Goal: Information Seeking & Learning: Learn about a topic

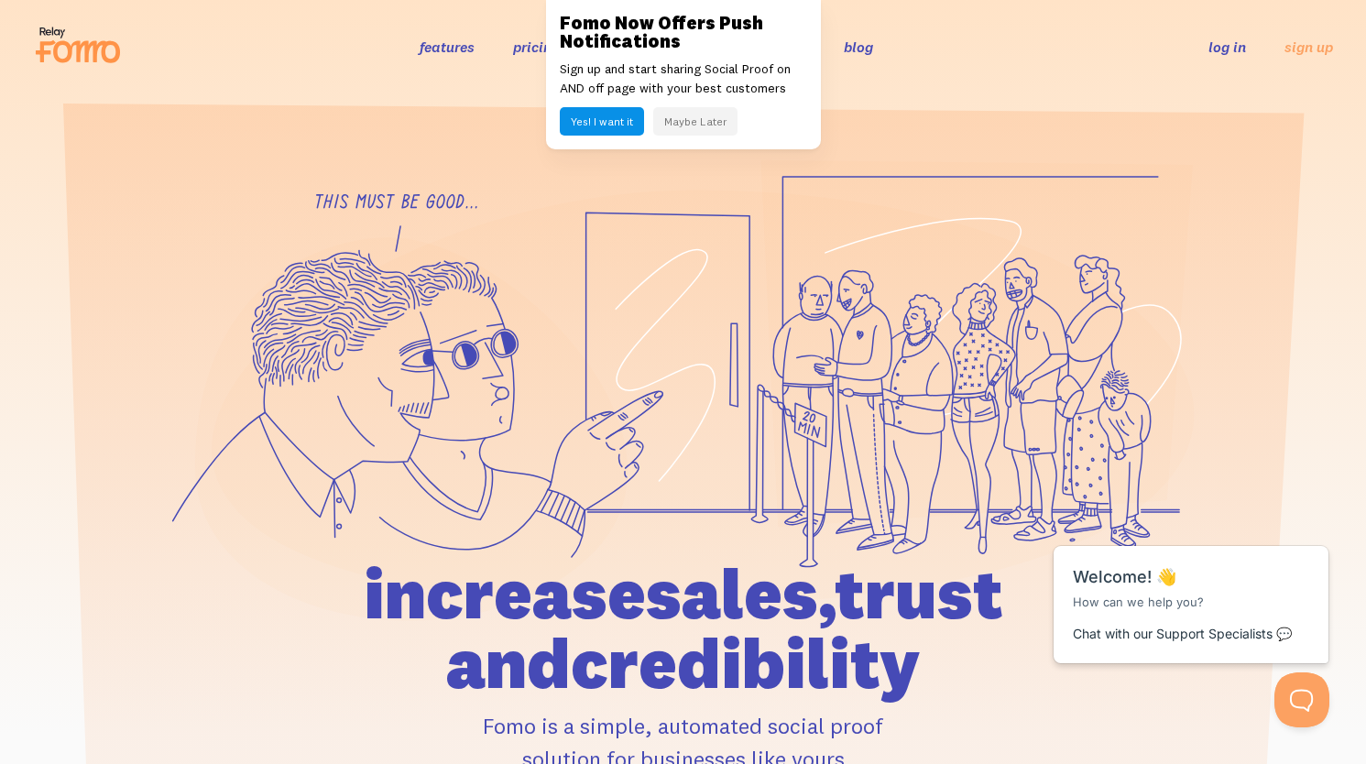
click at [690, 126] on button "Maybe Later" at bounding box center [695, 121] width 84 height 28
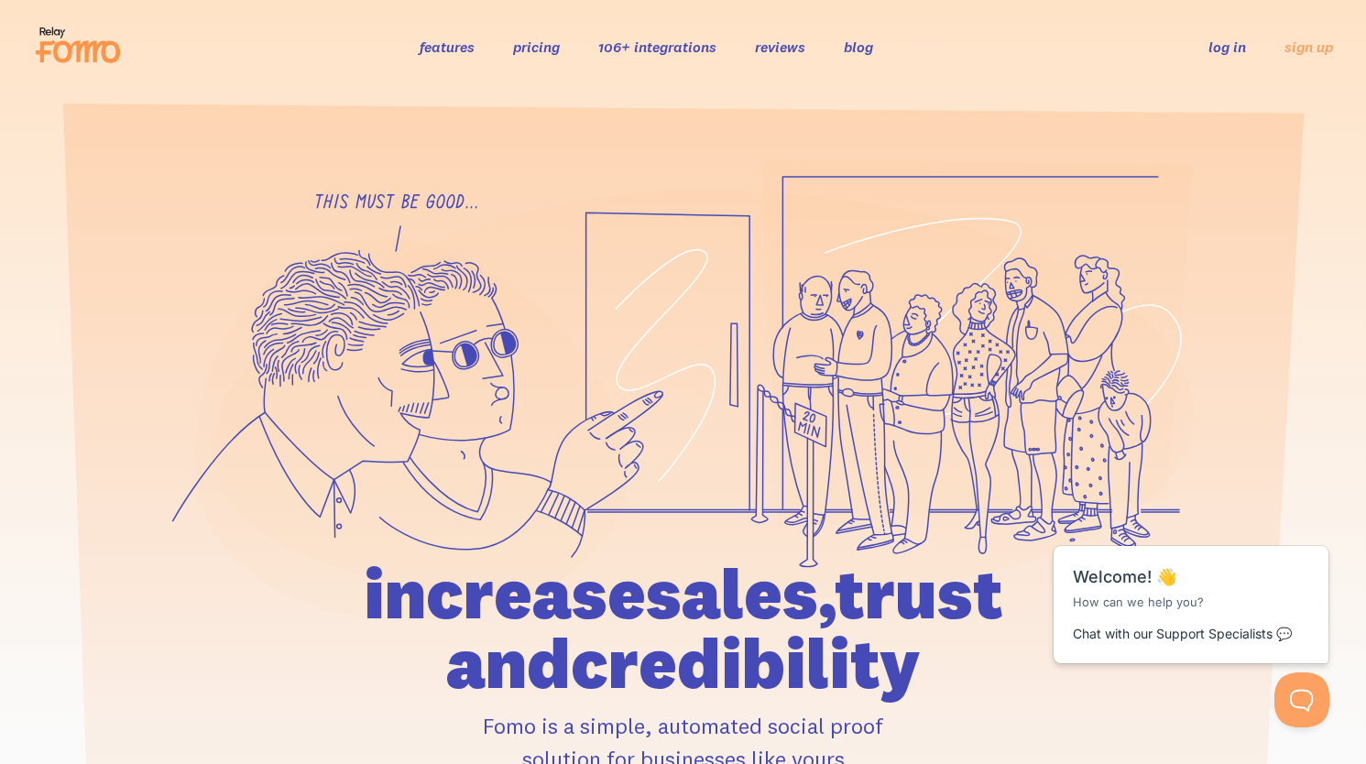
click at [447, 49] on link "features" at bounding box center [447, 47] width 55 height 18
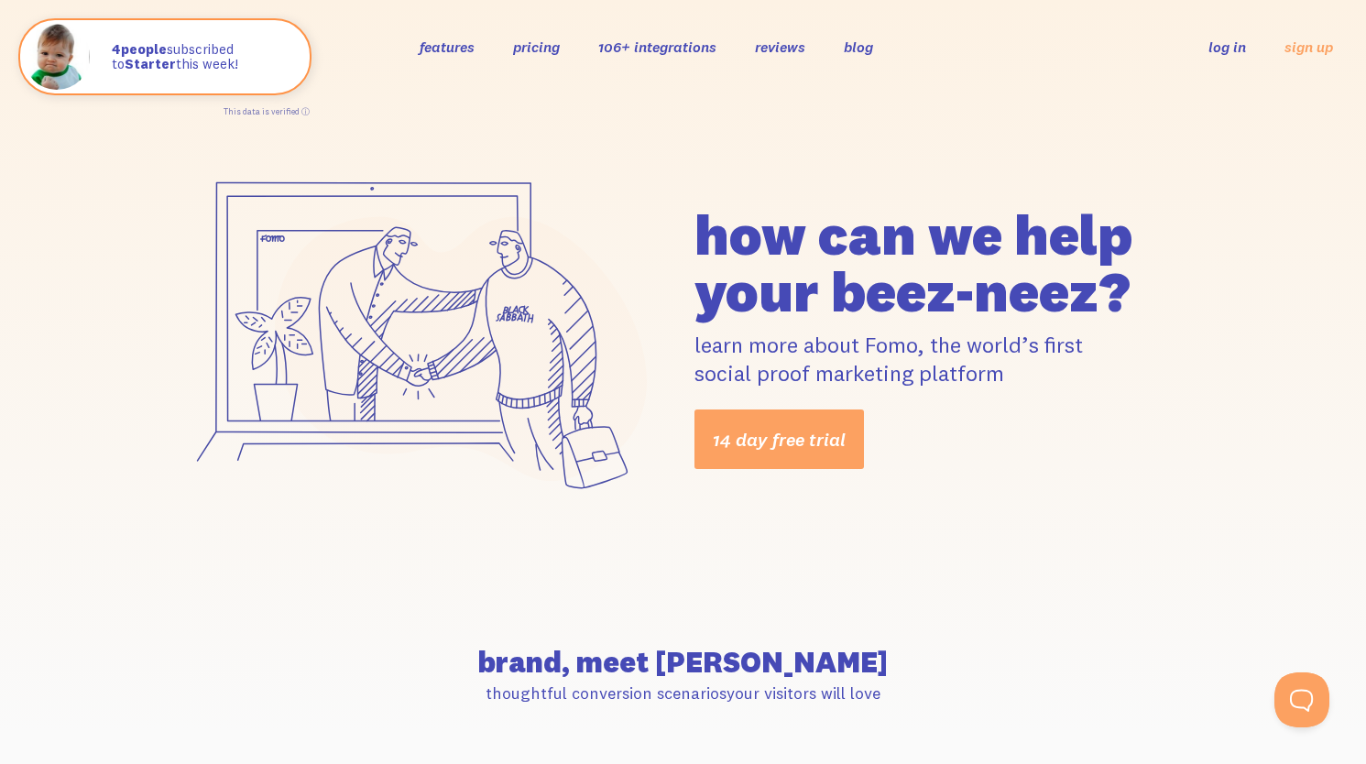
click at [544, 47] on link "pricing" at bounding box center [536, 47] width 47 height 18
